Goal: Information Seeking & Learning: Learn about a topic

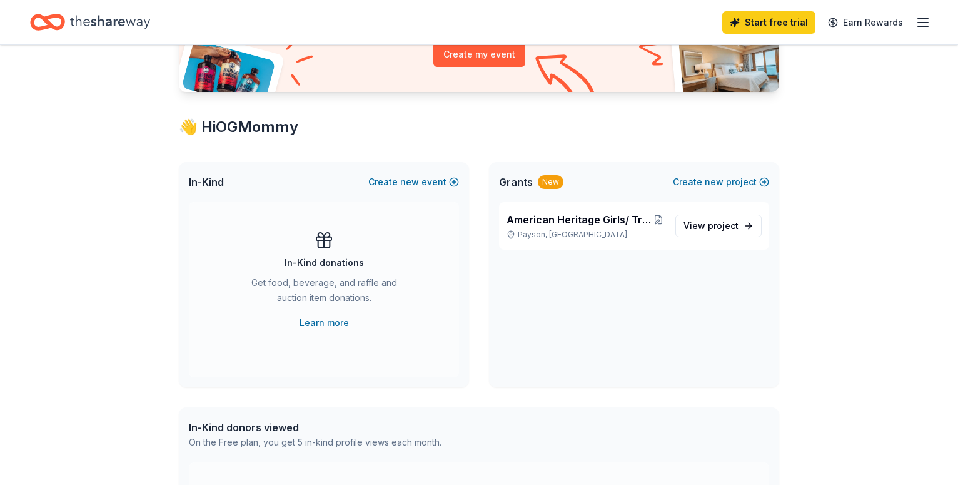
scroll to position [197, 0]
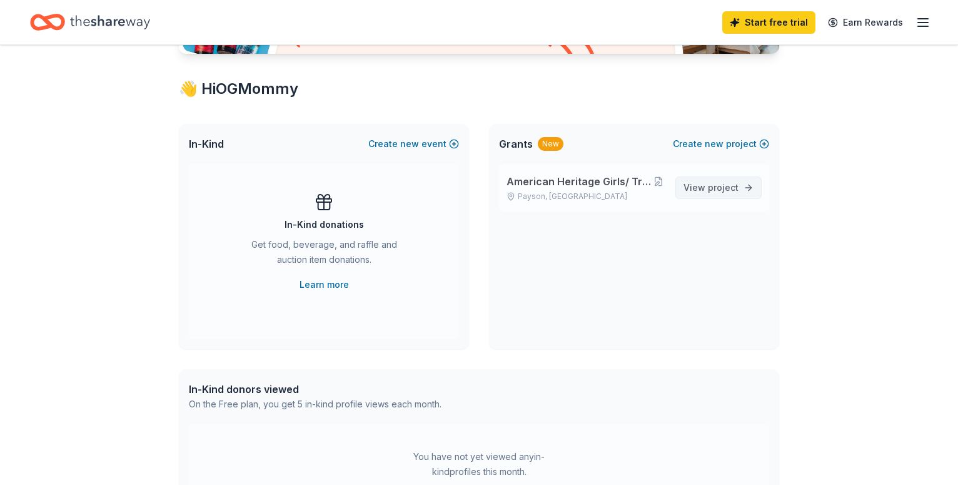
click at [708, 193] on span "project" at bounding box center [723, 187] width 31 height 11
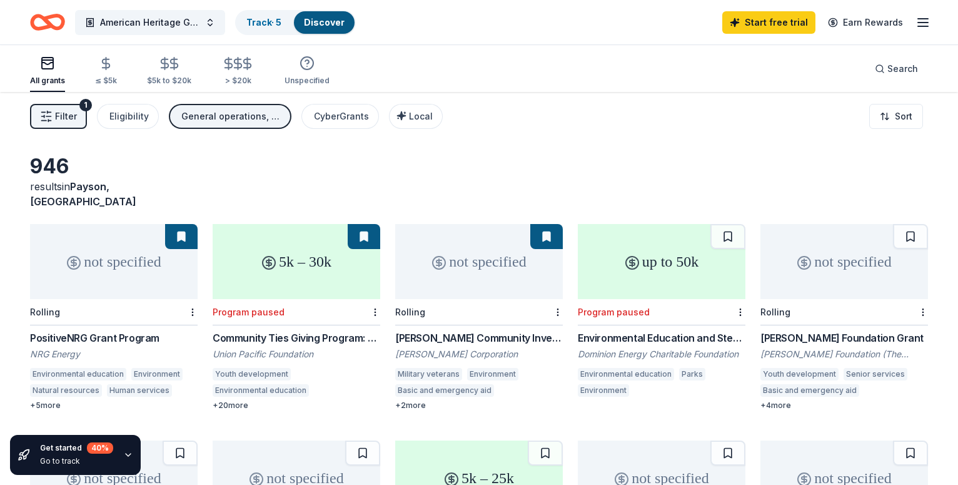
click at [325, 269] on div "5k – 30k" at bounding box center [297, 261] width 168 height 75
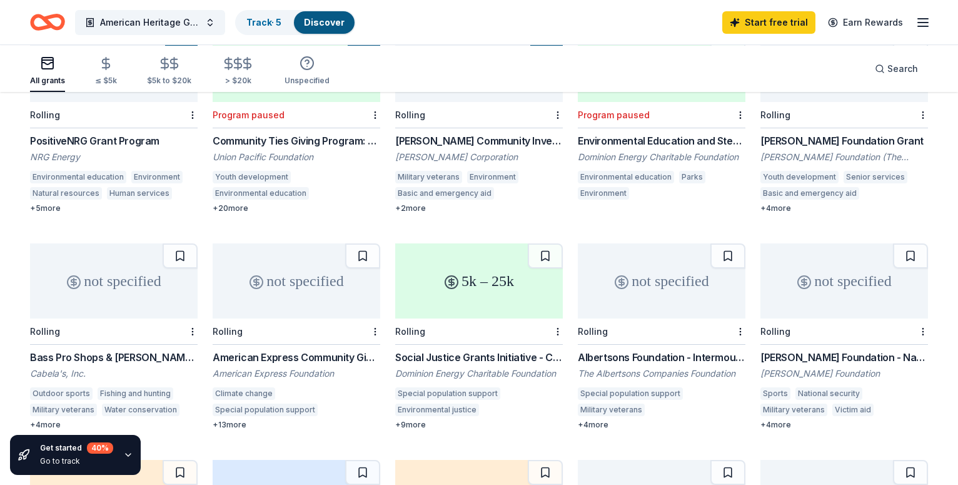
scroll to position [236, 0]
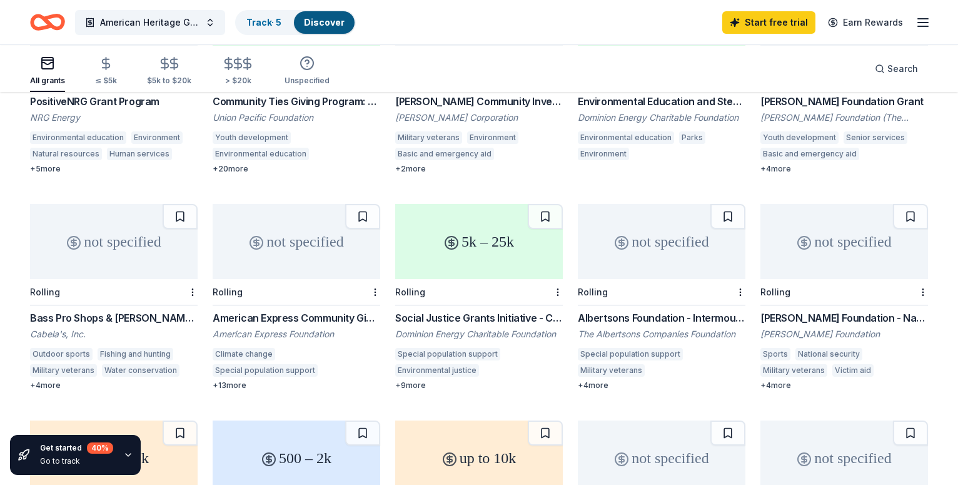
click at [138, 262] on div "not specified" at bounding box center [114, 241] width 168 height 75
